Goal: Navigation & Orientation: Find specific page/section

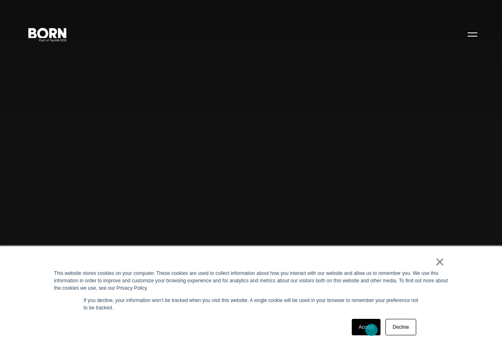
click at [369, 331] on link "Accept" at bounding box center [366, 327] width 29 height 16
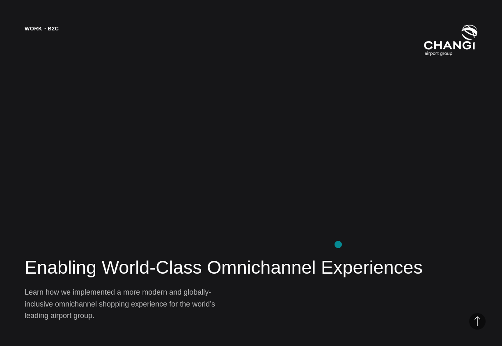
scroll to position [1418, 0]
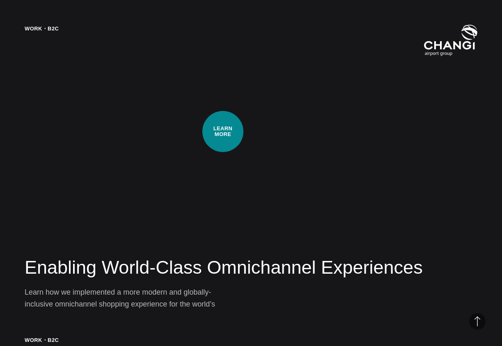
click at [223, 131] on div "Work・B2C Enabling World-Class Omnichannel Experiences Learn how we implemented …" at bounding box center [251, 173] width 502 height 346
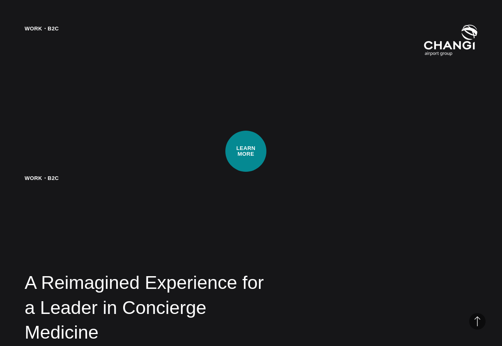
scroll to position [1733, 0]
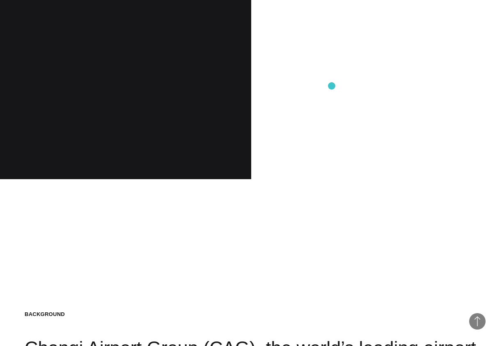
scroll to position [727, 0]
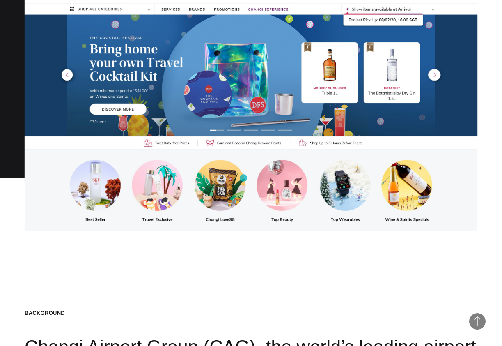
click at [244, 178] on img at bounding box center [251, 103] width 453 height 255
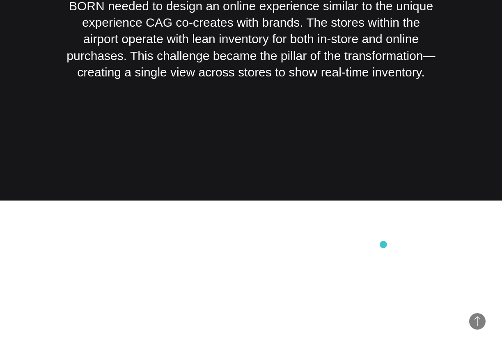
scroll to position [1582, 0]
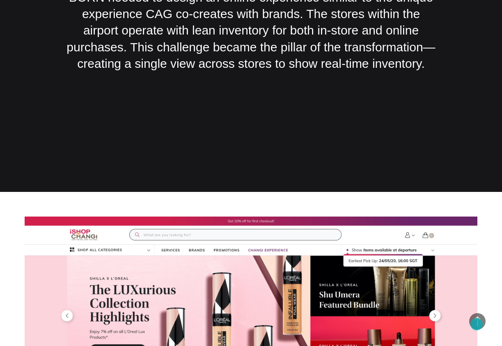
click at [477, 324] on span "Back to Top" at bounding box center [477, 321] width 16 height 16
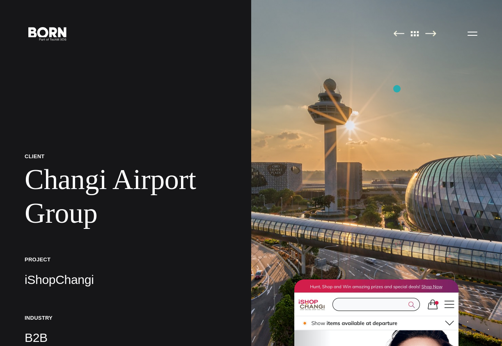
scroll to position [0, 0]
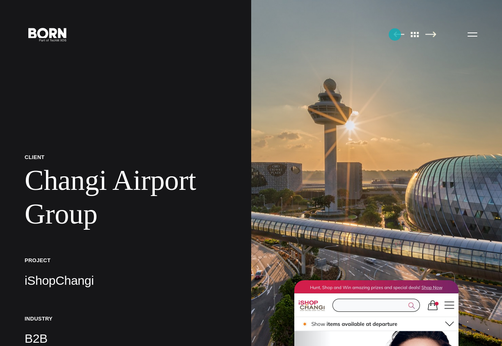
click at [395, 35] on img at bounding box center [398, 34] width 11 height 6
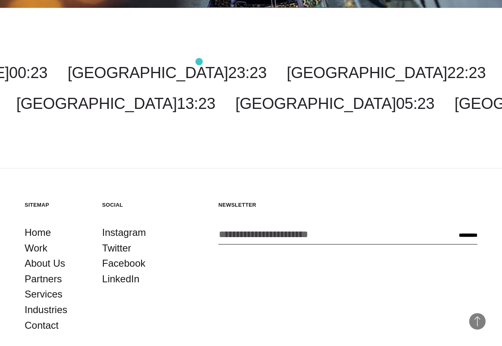
scroll to position [2369, 0]
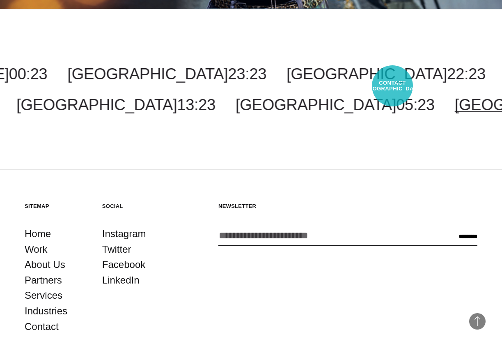
select select "*******"
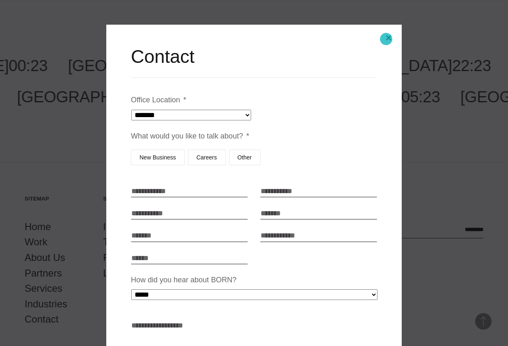
click at [386, 39] on button "Close modal" at bounding box center [389, 38] width 20 height 20
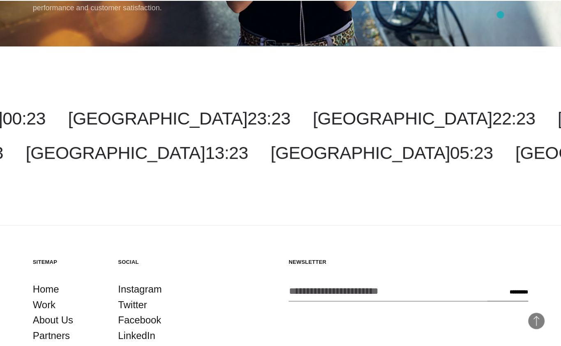
scroll to position [2352, 0]
